Goal: Task Accomplishment & Management: Manage account settings

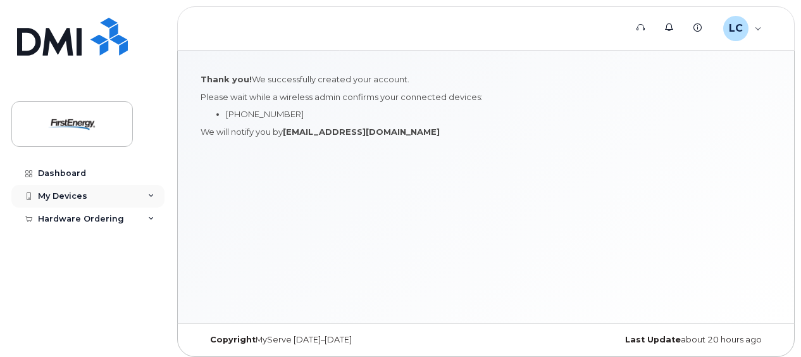
click at [151, 199] on div "My Devices" at bounding box center [87, 196] width 153 height 23
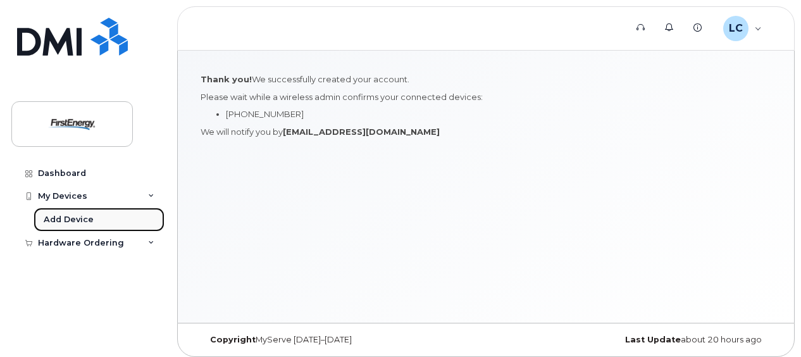
click at [89, 216] on div "Add Device" at bounding box center [69, 219] width 50 height 11
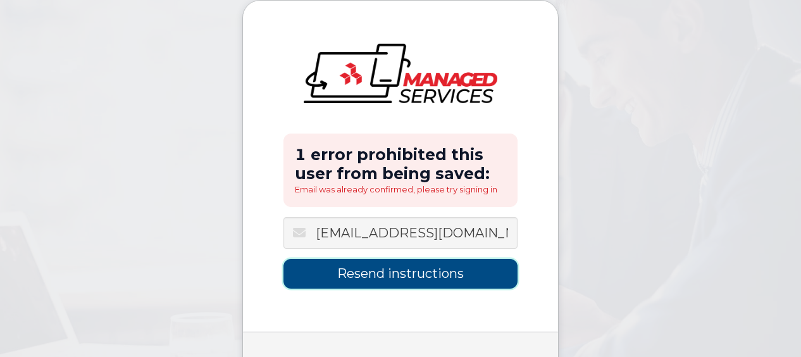
click at [443, 276] on input "Resend instructions" at bounding box center [400, 274] width 234 height 30
type input "Sending Instructions..."
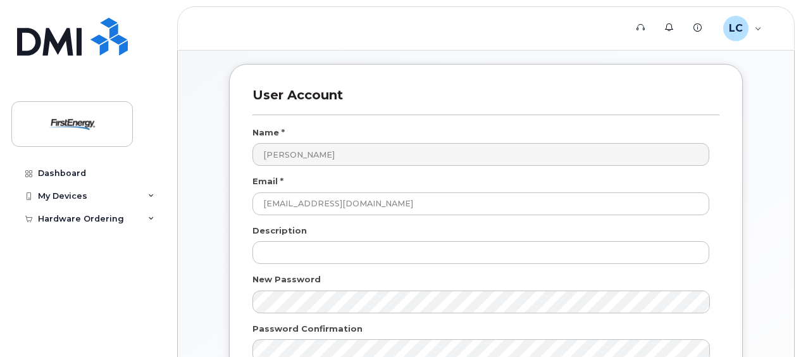
scroll to position [54, 0]
click at [89, 216] on div "Hardware Ordering" at bounding box center [81, 219] width 86 height 10
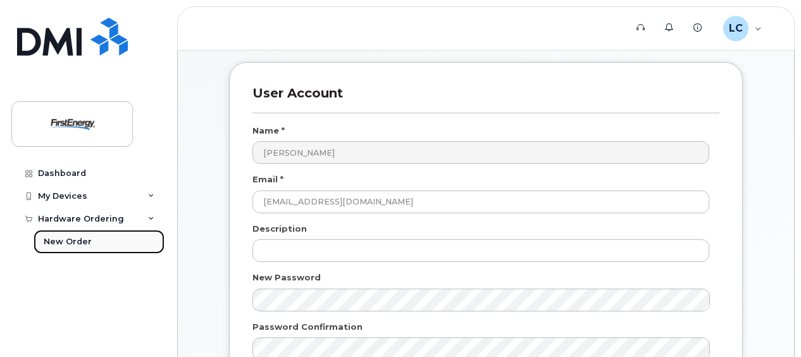
click at [71, 242] on div "New Order" at bounding box center [68, 241] width 48 height 11
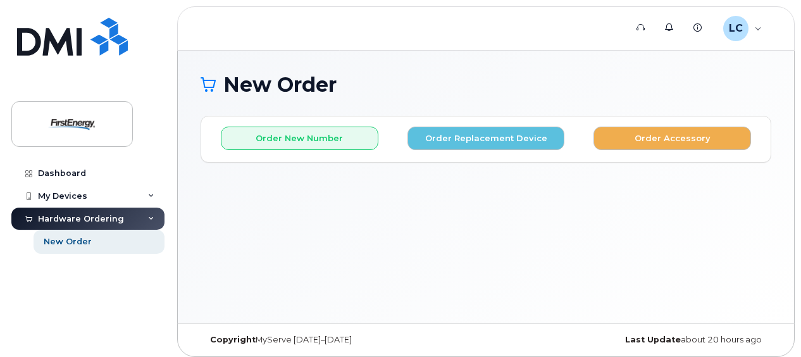
scroll to position [6, 0]
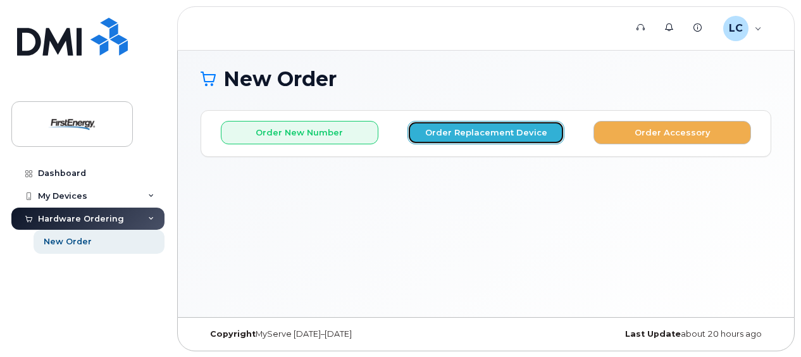
click at [448, 125] on button "Order Replacement Device" at bounding box center [485, 132] width 157 height 23
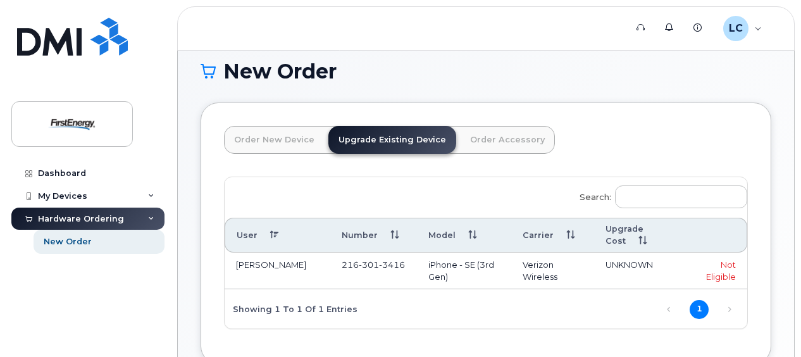
scroll to position [0, 0]
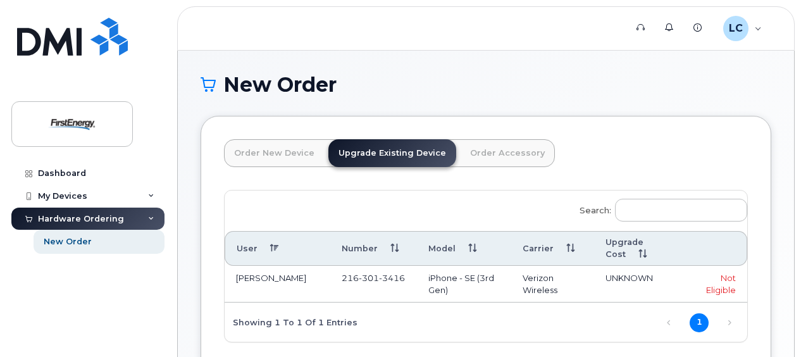
click at [449, 92] on h1 "New Order" at bounding box center [485, 84] width 570 height 22
click at [455, 57] on div "New Order × Share This Order If you want to allow others to create or edit orde…" at bounding box center [486, 313] width 616 height 524
click at [468, 81] on h1 "New Order" at bounding box center [485, 84] width 570 height 22
click at [477, 150] on link "Order Accessory" at bounding box center [507, 153] width 95 height 28
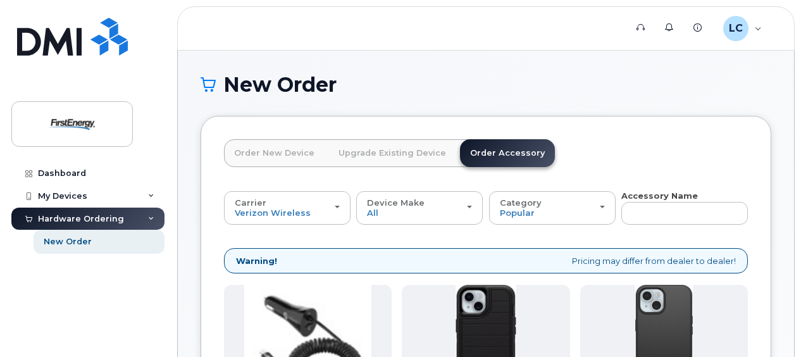
click at [274, 160] on link "Order New Device" at bounding box center [274, 153] width 101 height 28
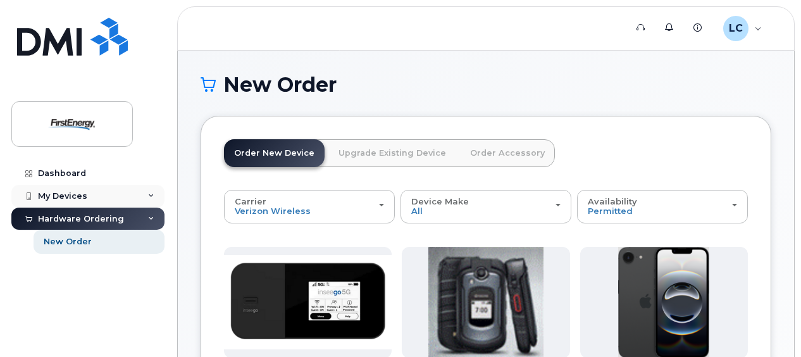
click at [81, 197] on div "My Devices" at bounding box center [62, 196] width 49 height 10
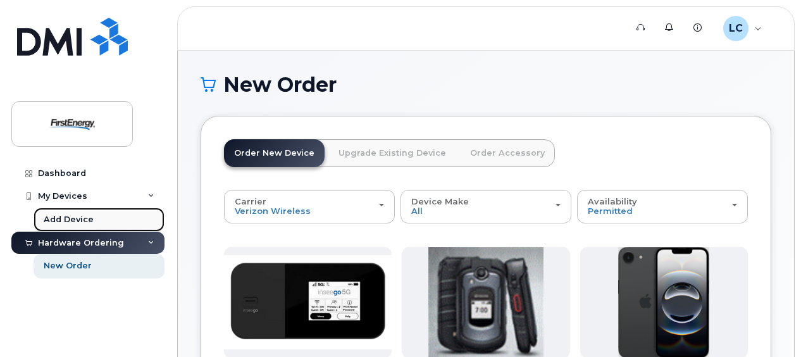
click at [73, 215] on div "Add Device" at bounding box center [69, 219] width 50 height 11
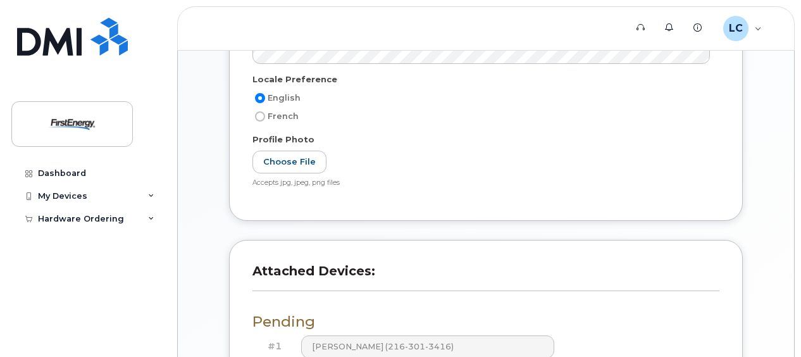
scroll to position [490, 0]
